Goal: Communication & Community: Answer question/provide support

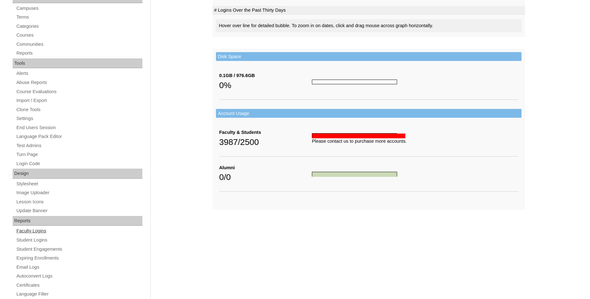
scroll to position [216, 0]
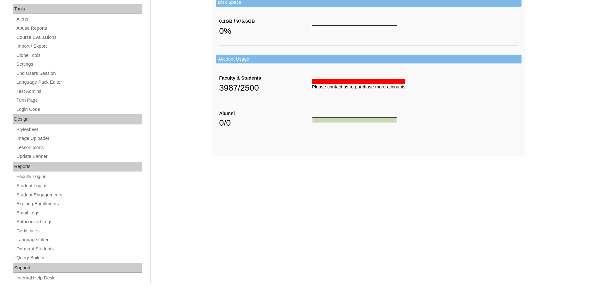
click at [30, 282] on div "Admin Home Users Faculty & Staff Parents Students Auto Login Departments Course…" at bounding box center [78, 70] width 144 height 426
click at [32, 278] on link "Internal Help Desk" at bounding box center [79, 278] width 127 height 8
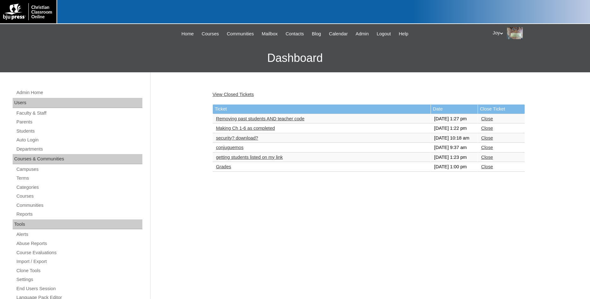
click at [223, 169] on link "Grades" at bounding box center [223, 166] width 15 height 5
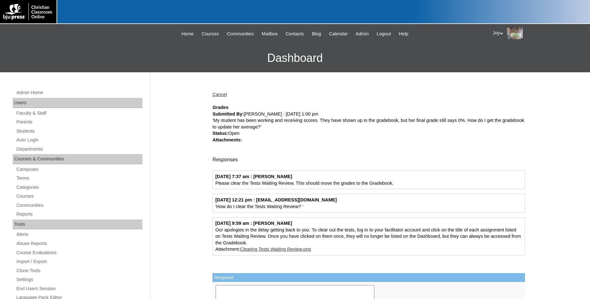
click at [227, 92] on div "Cancel" at bounding box center [368, 94] width 313 height 7
click at [225, 94] on link "Cancel" at bounding box center [219, 94] width 15 height 5
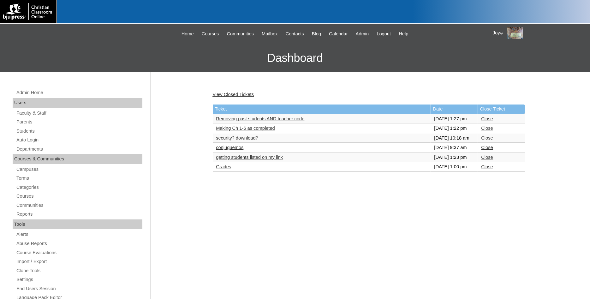
click at [485, 169] on link "Close" at bounding box center [487, 166] width 12 height 5
click at [257, 160] on link "getting students listed on my link" at bounding box center [249, 157] width 67 height 5
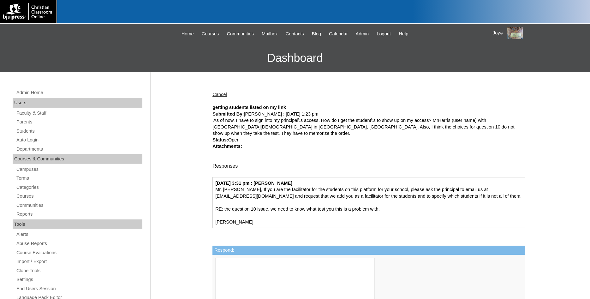
click at [224, 94] on link "Cancel" at bounding box center [219, 94] width 15 height 5
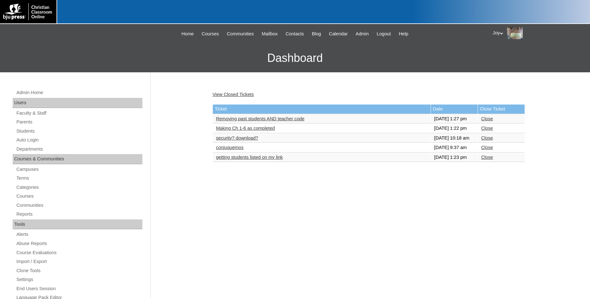
click at [483, 160] on link "Close" at bounding box center [487, 157] width 12 height 5
click at [233, 150] on link "conjuguemos" at bounding box center [229, 147] width 27 height 5
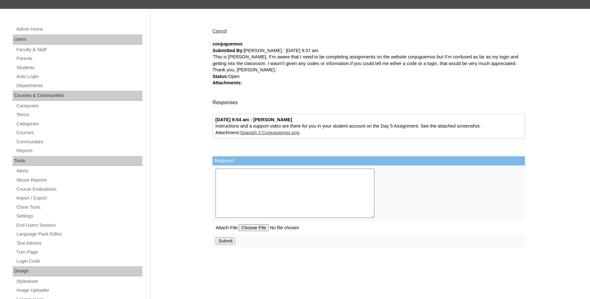
scroll to position [64, 0]
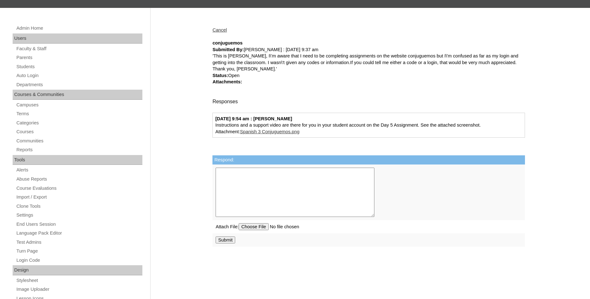
click at [218, 29] on link "Cancel" at bounding box center [219, 29] width 15 height 5
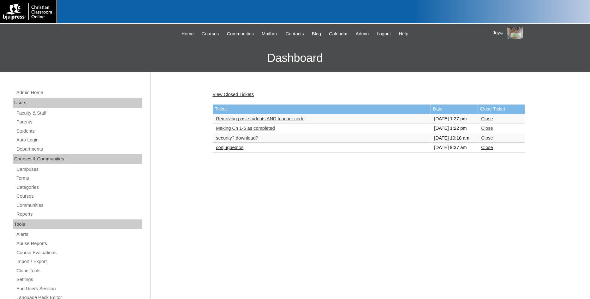
click at [483, 150] on link "Close" at bounding box center [487, 147] width 12 height 5
click at [234, 141] on link "security? download?" at bounding box center [237, 137] width 42 height 5
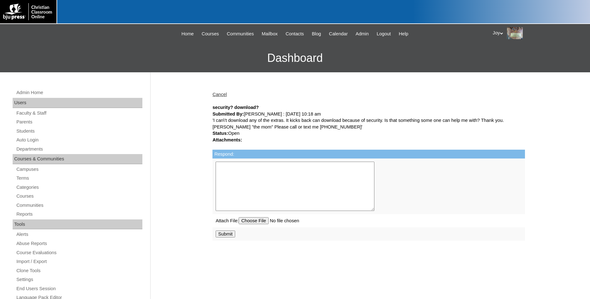
click at [309, 187] on textarea "Respond:" at bounding box center [295, 186] width 159 height 49
type textarea "Please can you provide a screenshot of the issue."
click at [228, 232] on td "Submit" at bounding box center [368, 233] width 313 height 13
click at [227, 237] on input "Submit" at bounding box center [226, 233] width 20 height 7
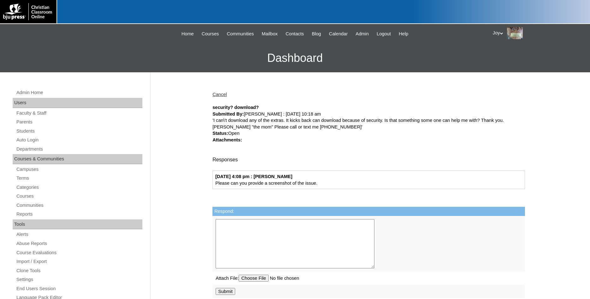
click at [217, 96] on link "Cancel" at bounding box center [219, 94] width 15 height 5
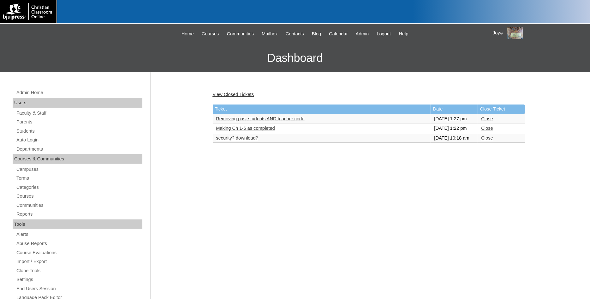
click at [487, 141] on link "Close" at bounding box center [487, 137] width 12 height 5
click at [244, 131] on link "Making Ch 1-6 as completed" at bounding box center [245, 128] width 59 height 5
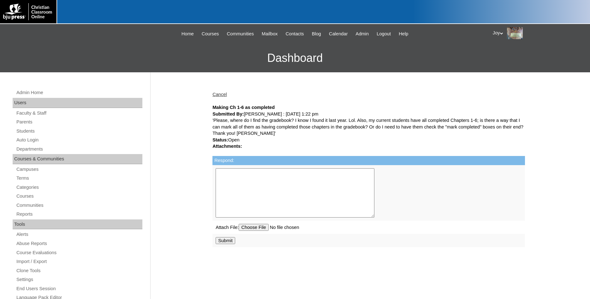
click at [227, 95] on link "Cancel" at bounding box center [219, 94] width 15 height 5
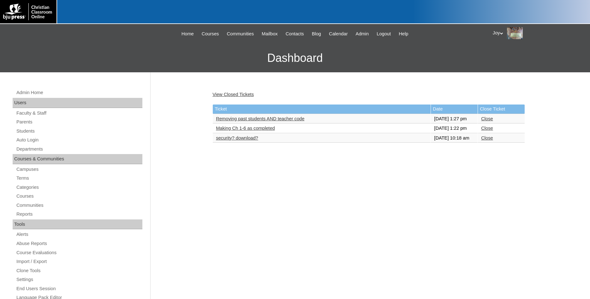
click at [234, 121] on link "Removing past students AND teacher code" at bounding box center [260, 118] width 88 height 5
